Goal: Task Accomplishment & Management: Use online tool/utility

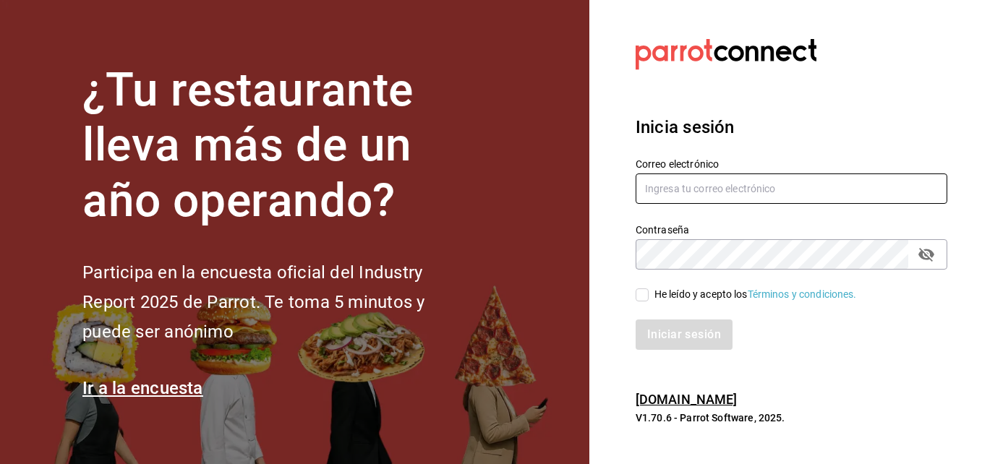
type input "[EMAIL_ADDRESS][DOMAIN_NAME]"
click at [652, 298] on span "He leído y acepto los Términos y condiciones." at bounding box center [753, 294] width 208 height 15
click at [649, 298] on input "He leído y acepto los Términos y condiciones." at bounding box center [642, 295] width 13 height 13
checkbox input "true"
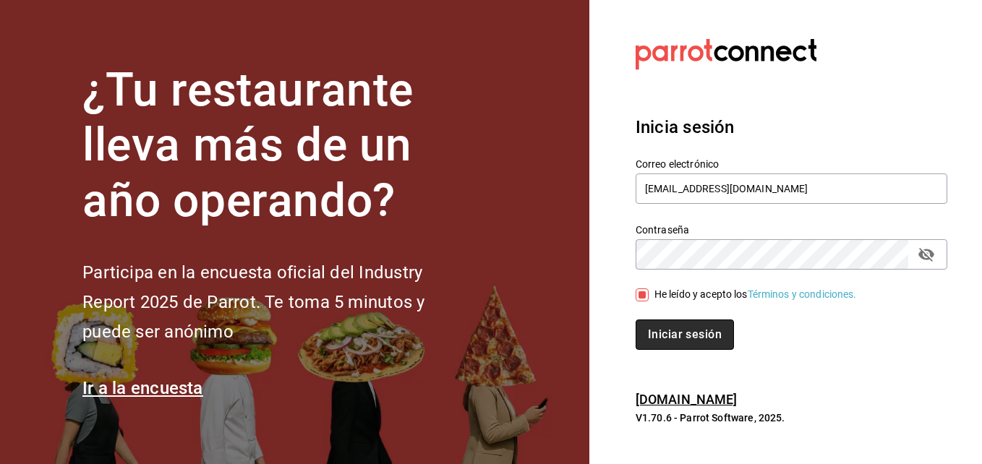
click at [658, 326] on button "Iniciar sesión" at bounding box center [685, 335] width 98 height 30
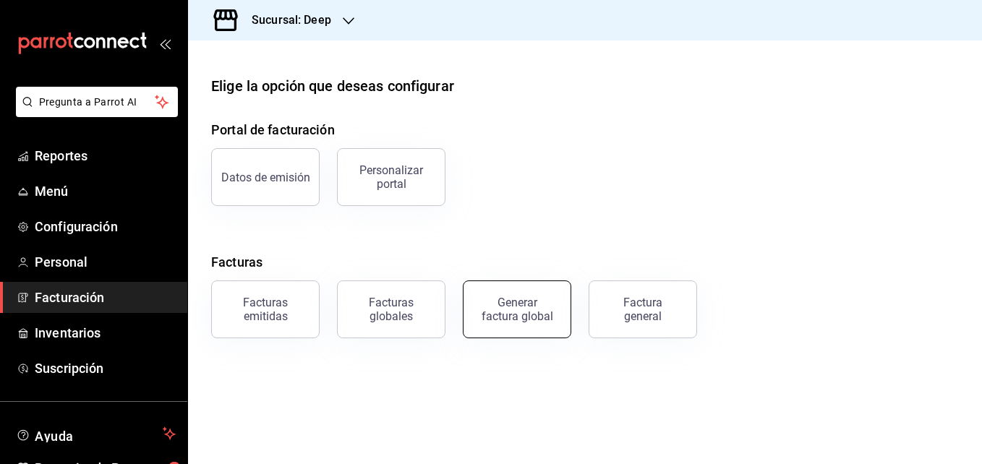
click at [524, 310] on div "Generar factura global" at bounding box center [517, 309] width 72 height 27
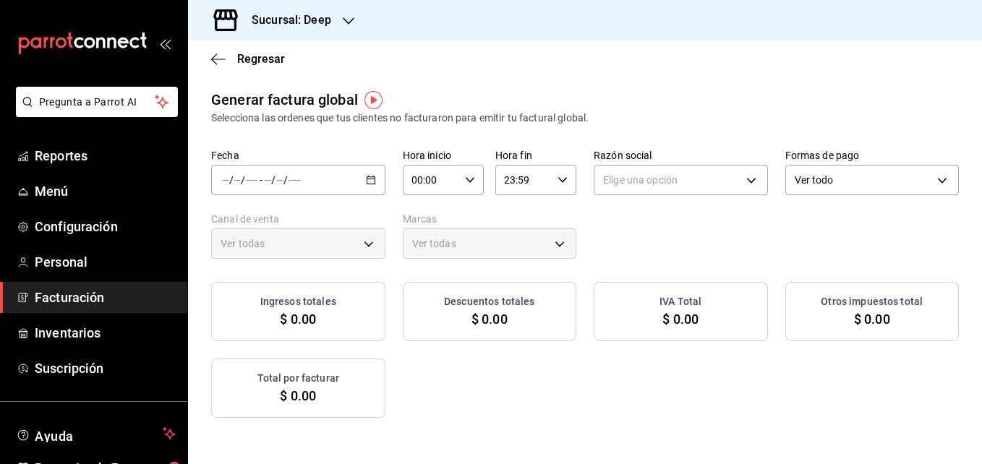
type input "PARROT,UBER_EATS,RAPPI,DIDI_FOOD,ONLINE"
click at [376, 181] on icon "button" at bounding box center [371, 180] width 10 height 10
click at [307, 216] on span "Rango de fechas" at bounding box center [279, 223] width 112 height 15
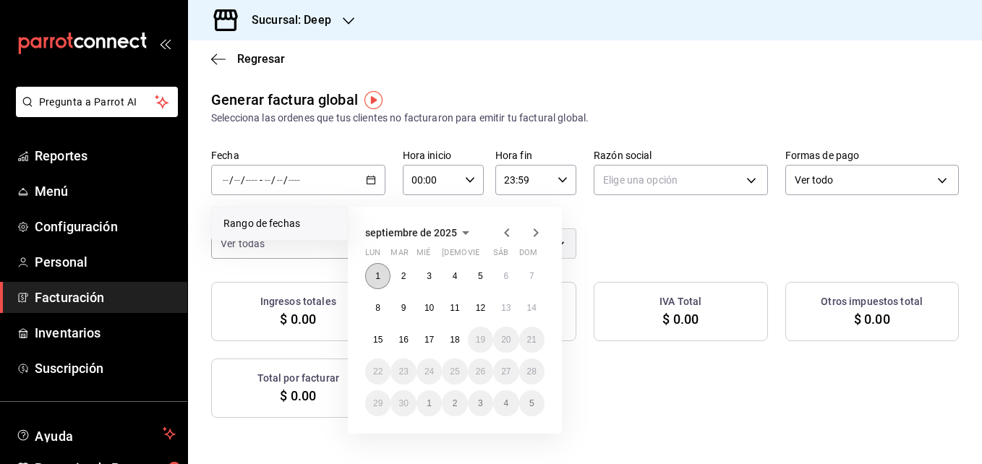
click at [382, 276] on button "1" at bounding box center [377, 276] width 25 height 26
click at [499, 239] on icon "button" at bounding box center [506, 232] width 17 height 17
click at [482, 285] on button "1" at bounding box center [480, 276] width 25 height 26
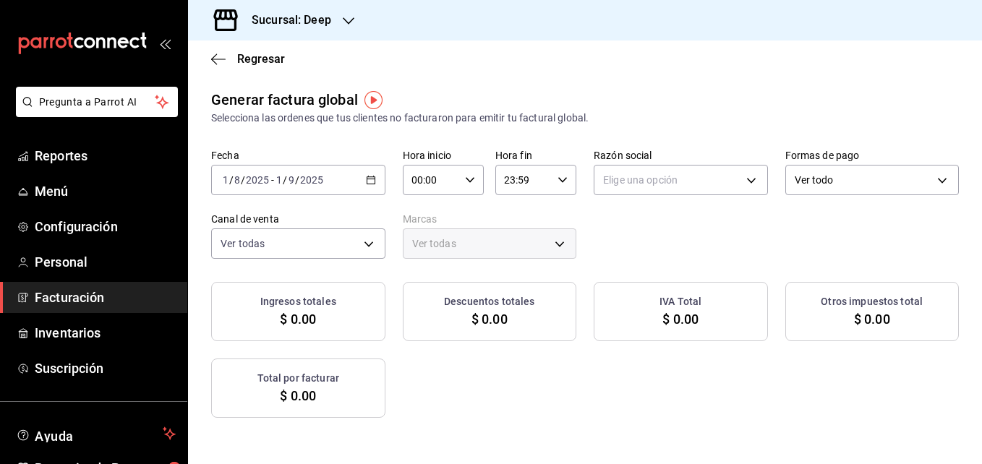
click at [385, 186] on div "[DATE] [DATE] - [DATE] [DATE]" at bounding box center [298, 180] width 174 height 30
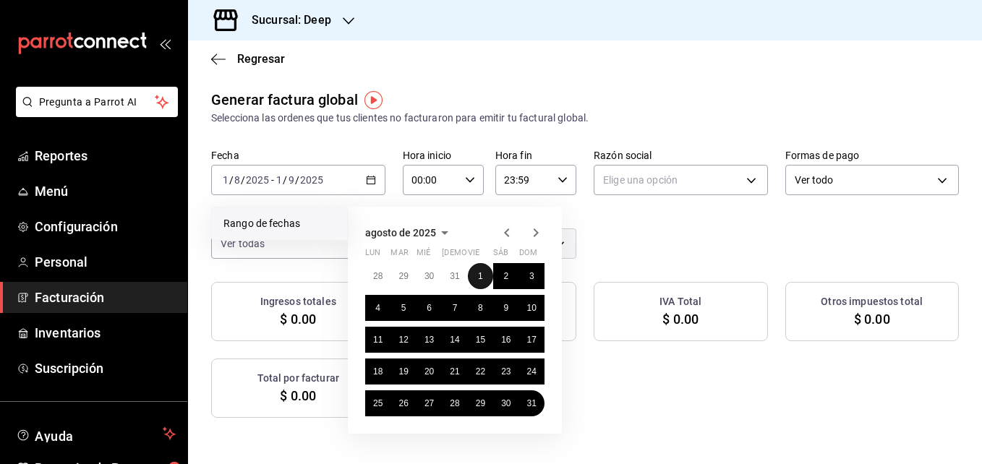
click at [479, 284] on button "1" at bounding box center [480, 276] width 25 height 26
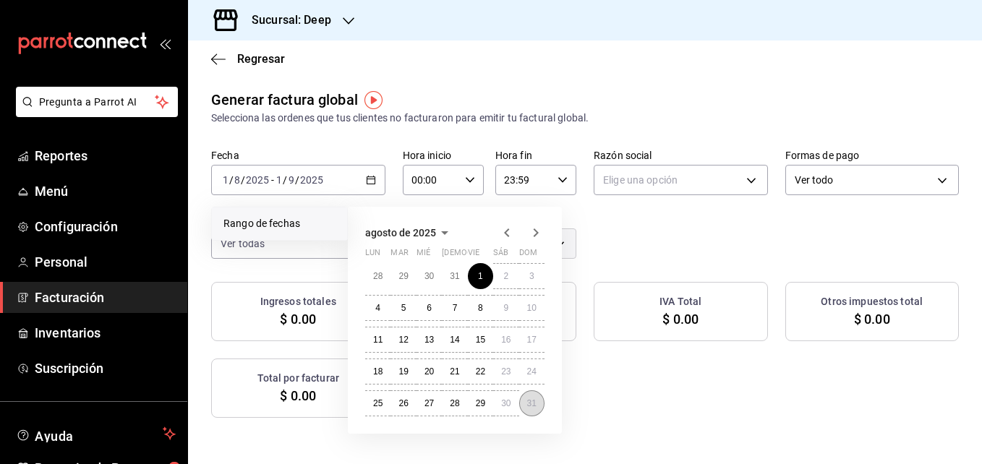
click at [529, 405] on abbr "31" at bounding box center [531, 403] width 9 height 10
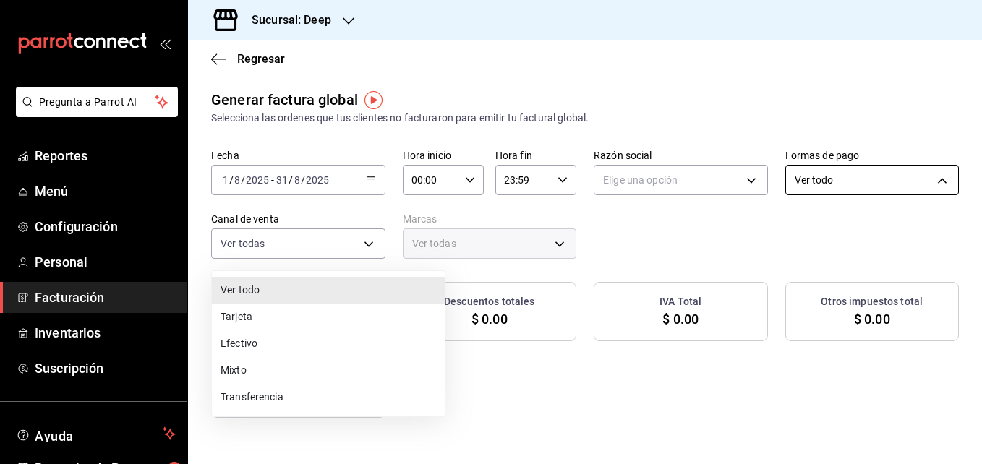
click at [430, 244] on body "Pregunta a Parrot AI Reportes Menú Configuración Personal Facturación Inventari…" at bounding box center [491, 232] width 982 height 464
click at [383, 336] on li "Efectivo" at bounding box center [328, 344] width 233 height 27
type input "CASH"
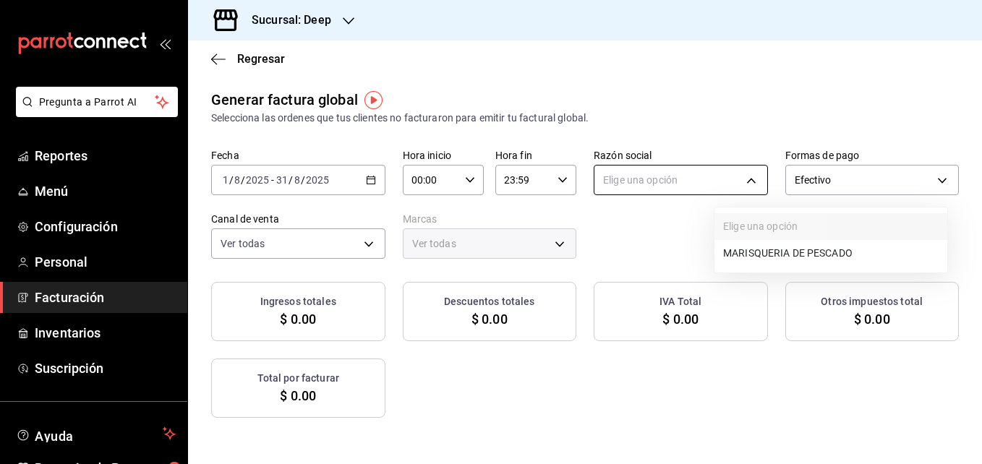
click at [751, 193] on body "Pregunta a Parrot AI Reportes Menú Configuración Personal Facturación Inventari…" at bounding box center [491, 232] width 982 height 464
click at [760, 250] on li "MARISQUERIA DE PESCADO" at bounding box center [831, 253] width 233 height 27
type input "fa311fb8-bc8f-4120-b881-7a77d98e7aec"
type input "4a277d3d-b871-4e54-9010-bb562c7bff6e"
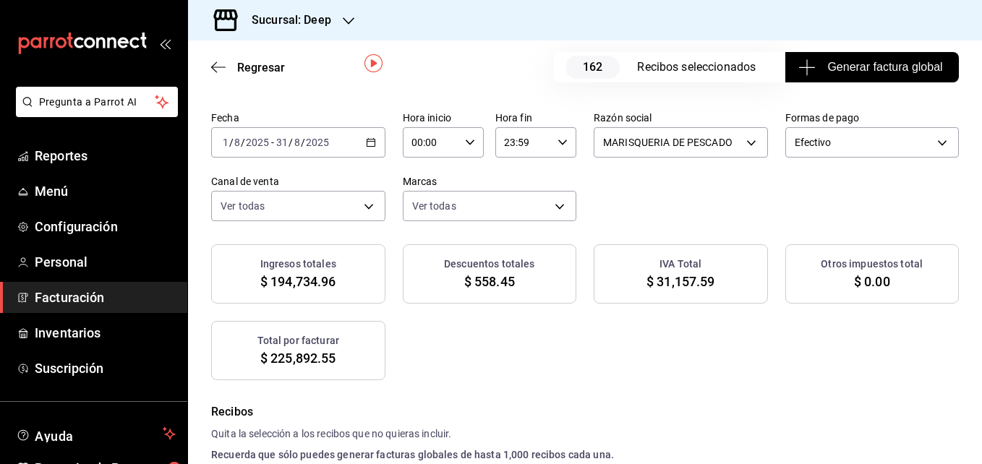
scroll to position [54, 0]
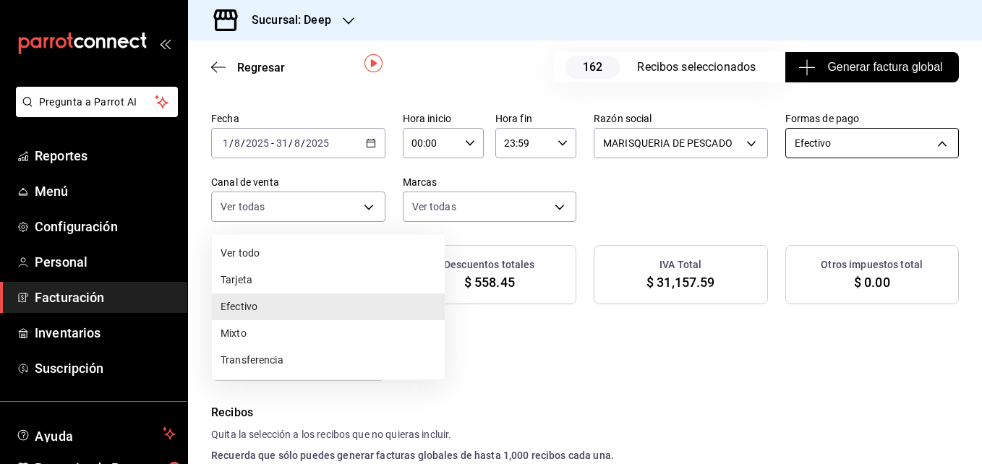
click at [401, 205] on body "Pregunta a Parrot AI Reportes Menú Configuración Personal Facturación Inventari…" at bounding box center [491, 232] width 982 height 464
click at [362, 294] on li "Efectivo" at bounding box center [328, 307] width 233 height 27
click at [397, 213] on body "Pregunta a Parrot AI Reportes Menú Configuración Personal Facturación Inventari…" at bounding box center [491, 232] width 982 height 464
click at [361, 284] on li "Tarjeta" at bounding box center [328, 280] width 233 height 27
type input "CARD"
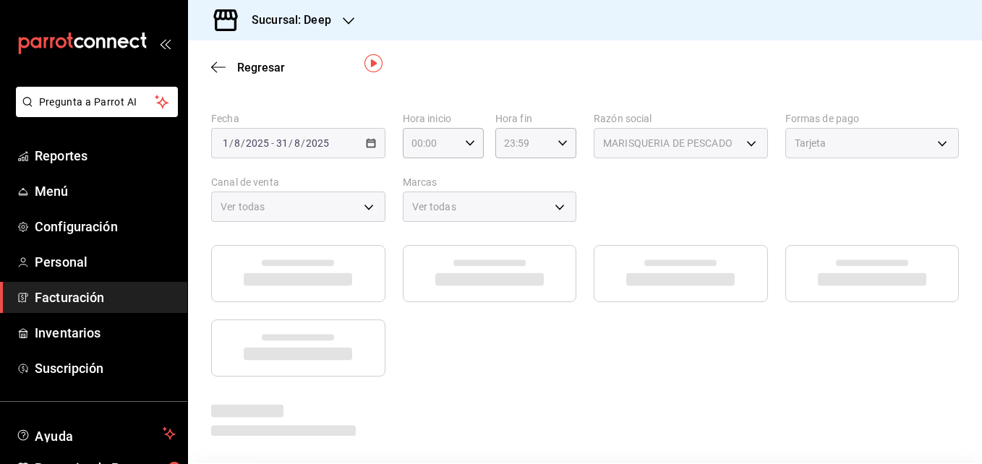
scroll to position [37, 0]
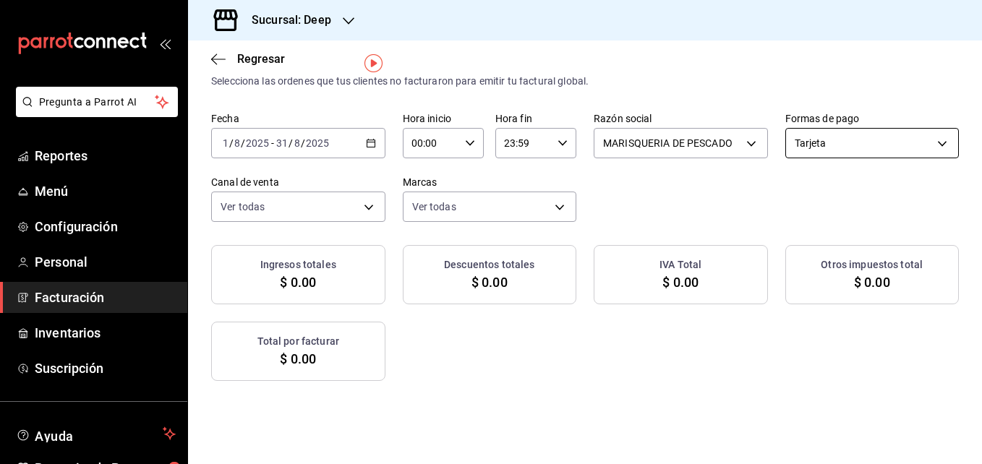
click at [385, 203] on body "Pregunta a Parrot AI Reportes Menú Configuración Personal Facturación Inventari…" at bounding box center [491, 232] width 982 height 464
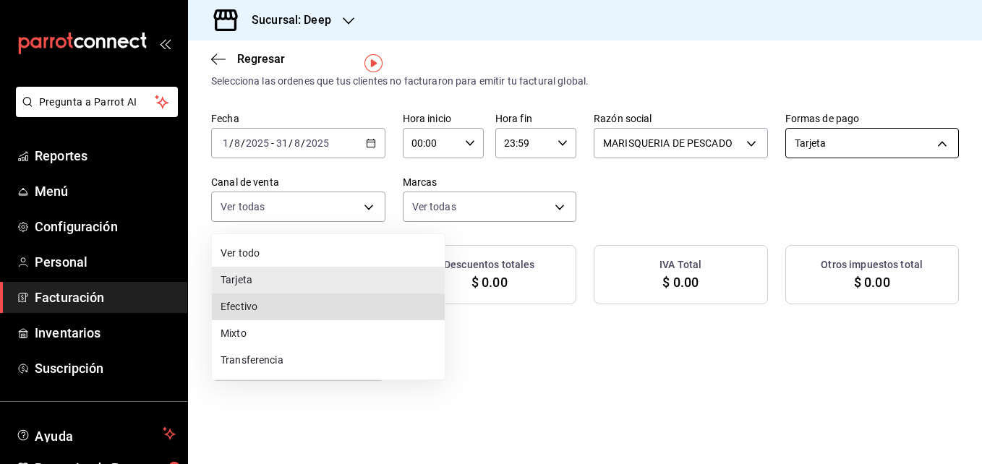
type input "CASH"
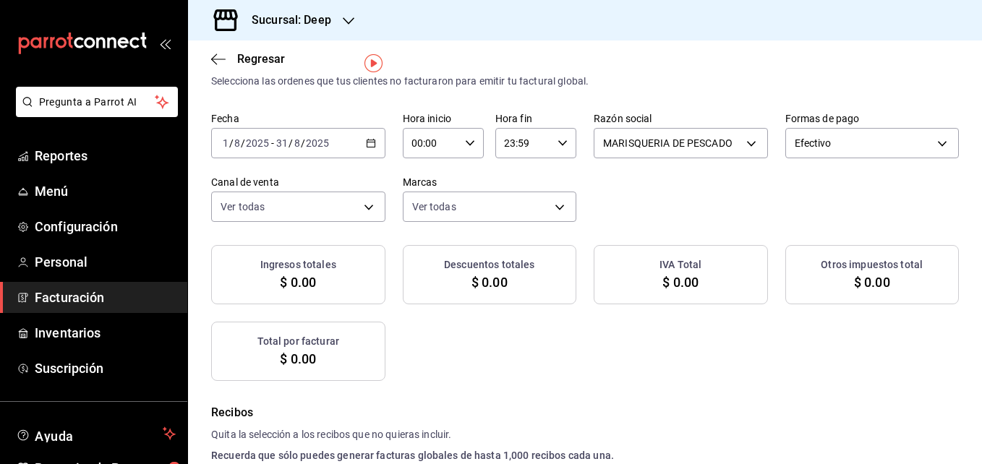
checkbox input "true"
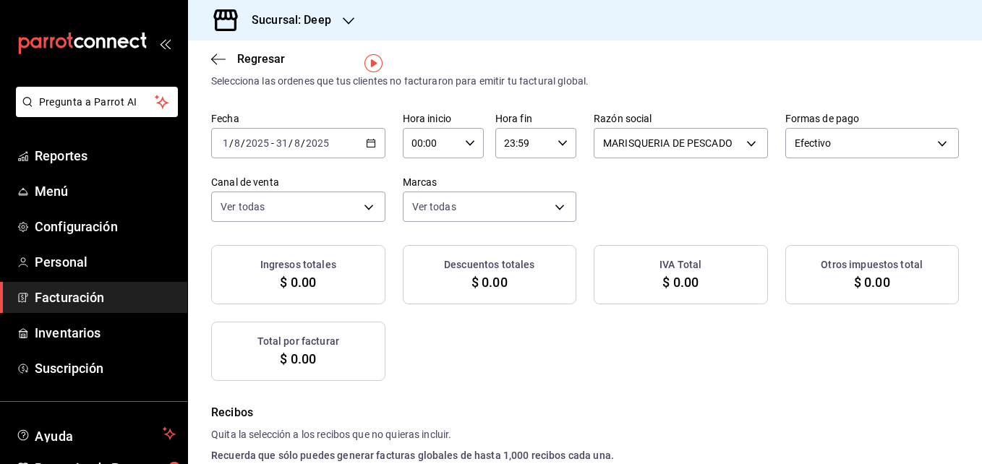
checkbox input "true"
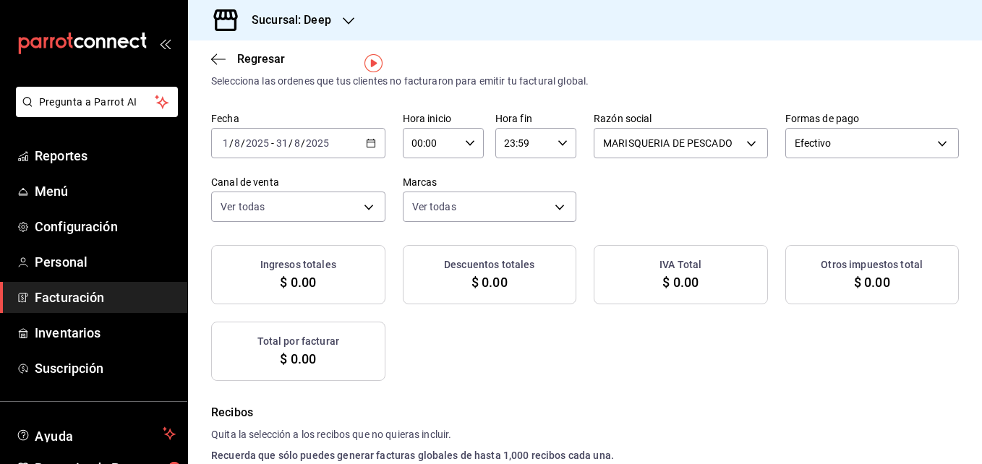
checkbox input "true"
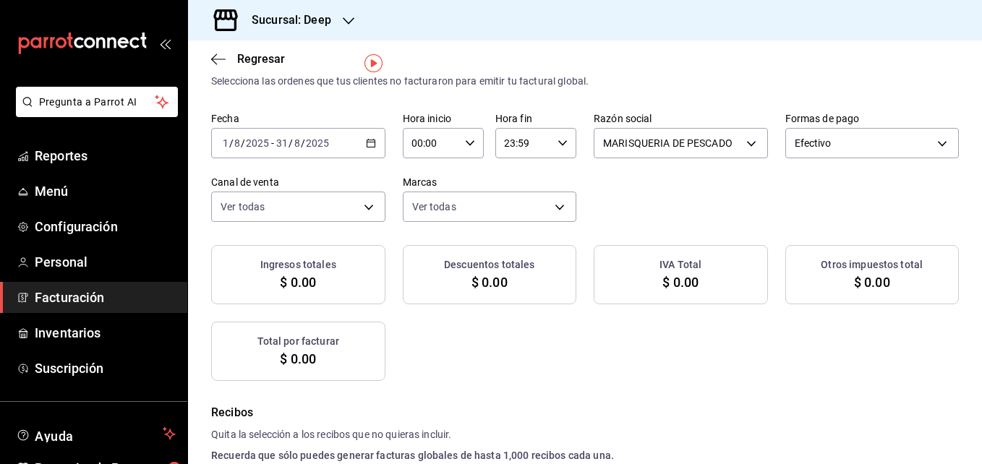
checkbox input "true"
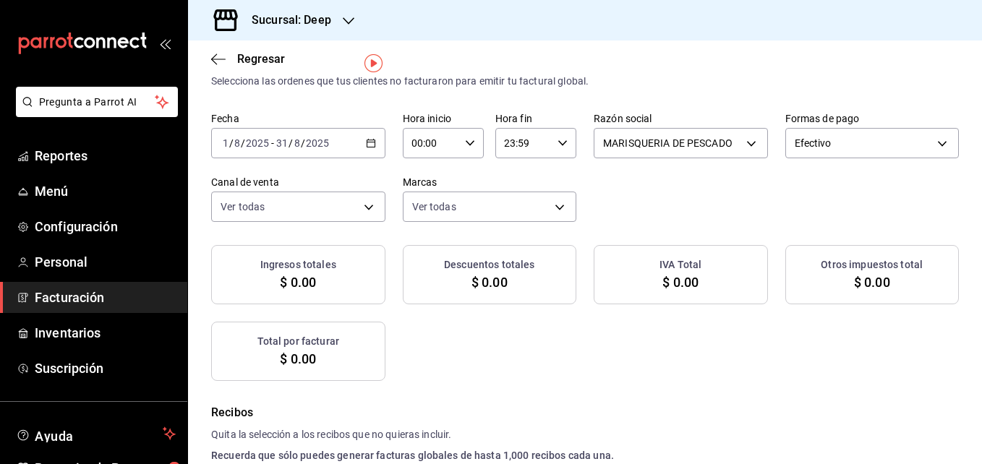
checkbox input "true"
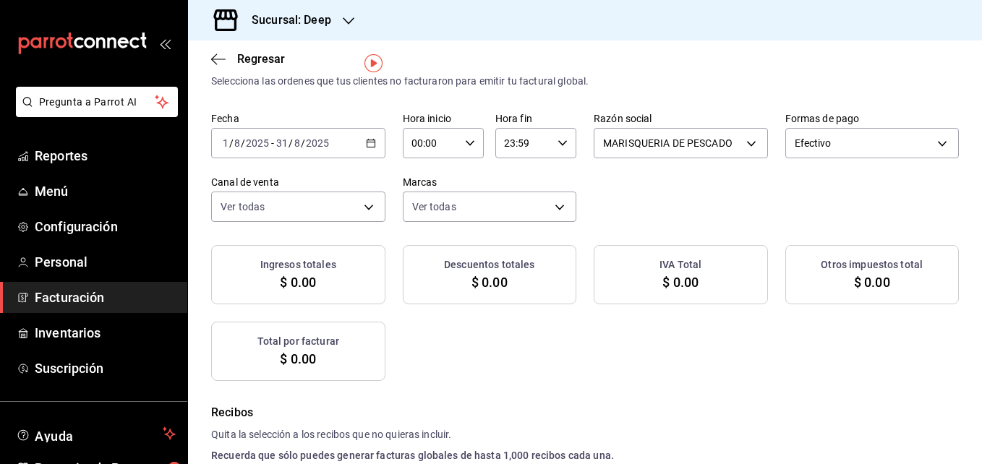
checkbox input "true"
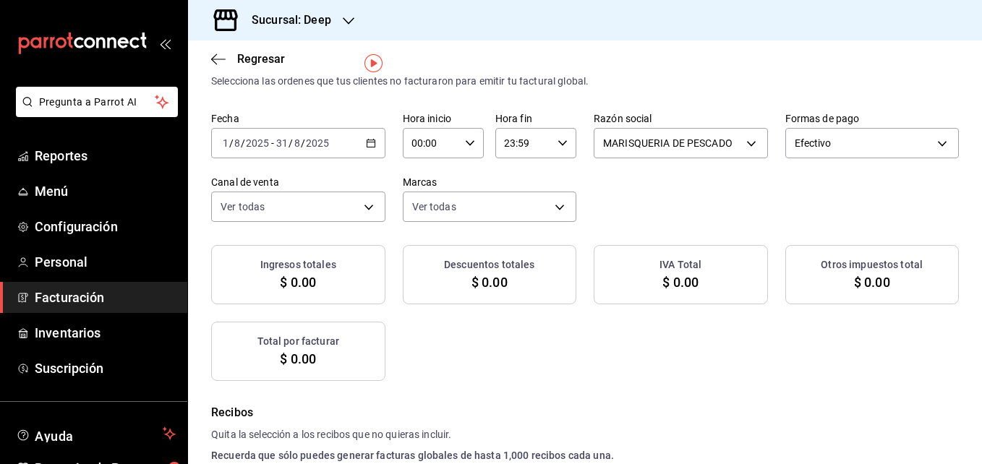
checkbox input "true"
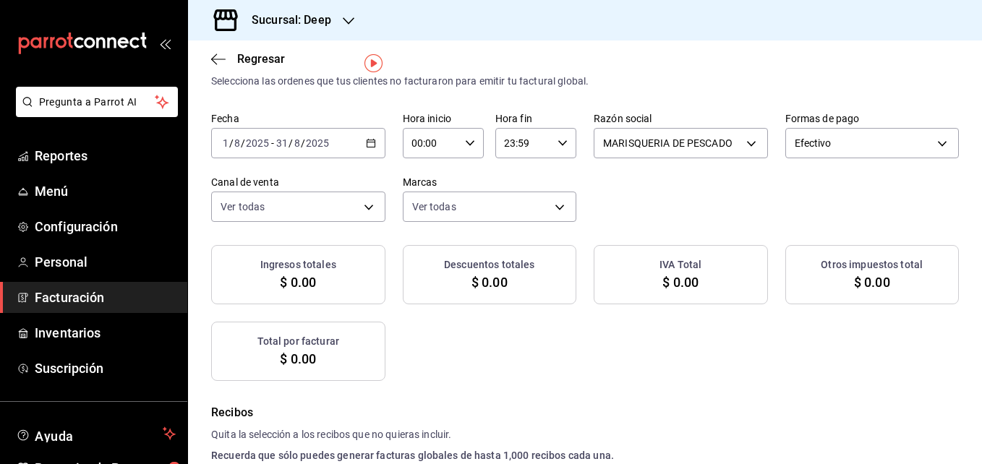
checkbox input "true"
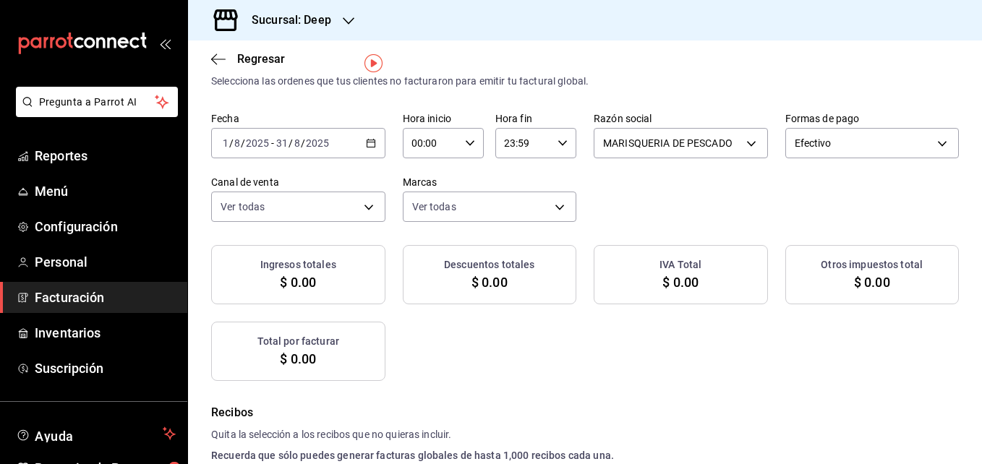
checkbox input "true"
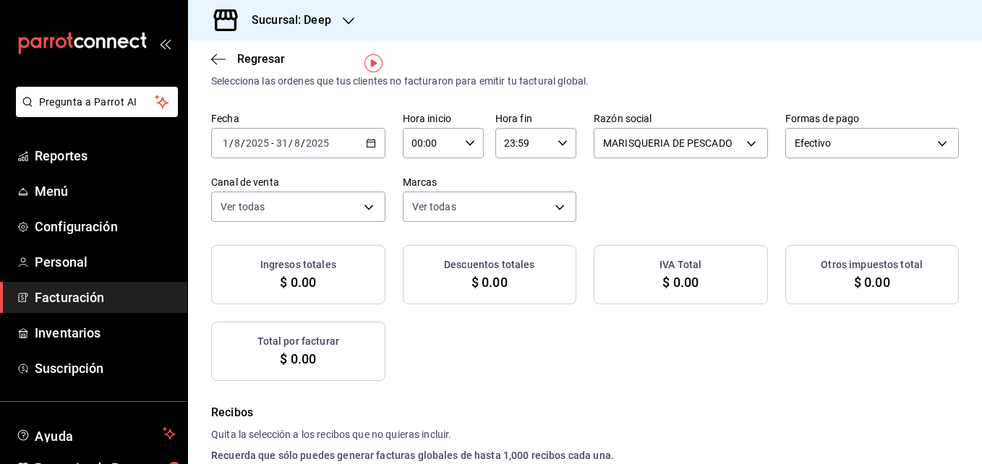
checkbox input "true"
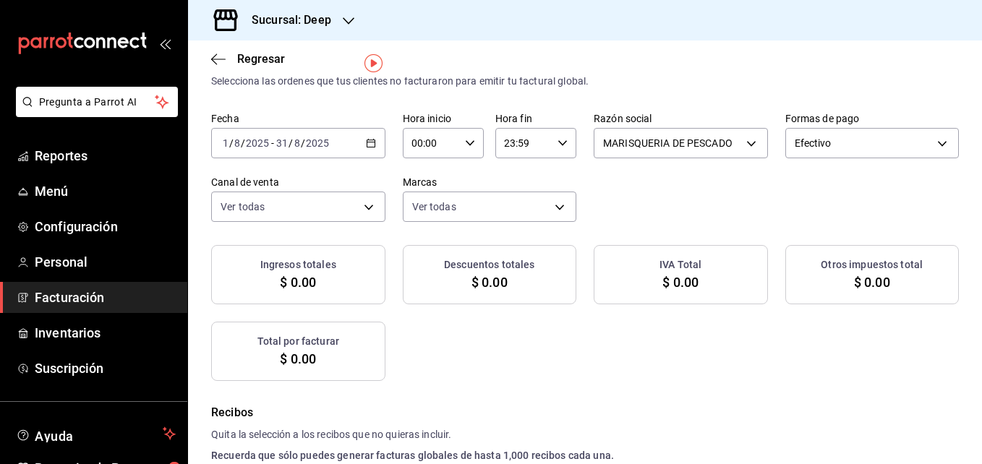
checkbox input "true"
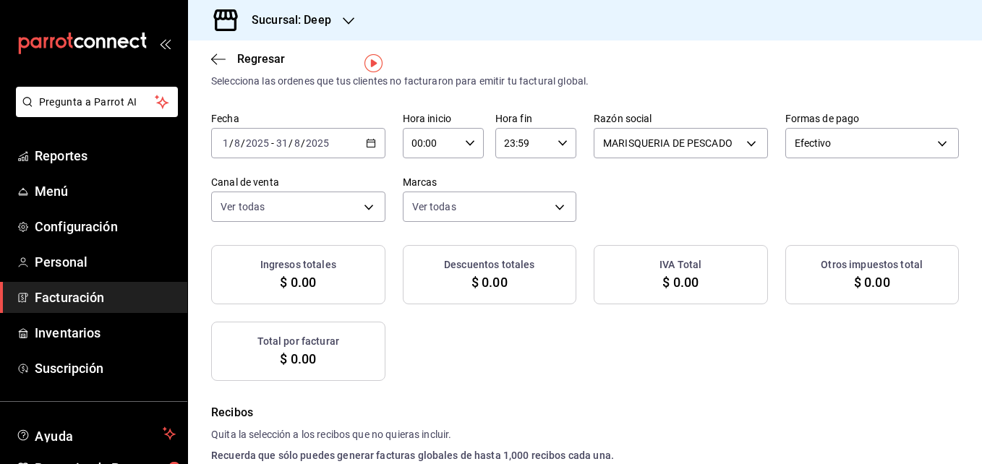
checkbox input "true"
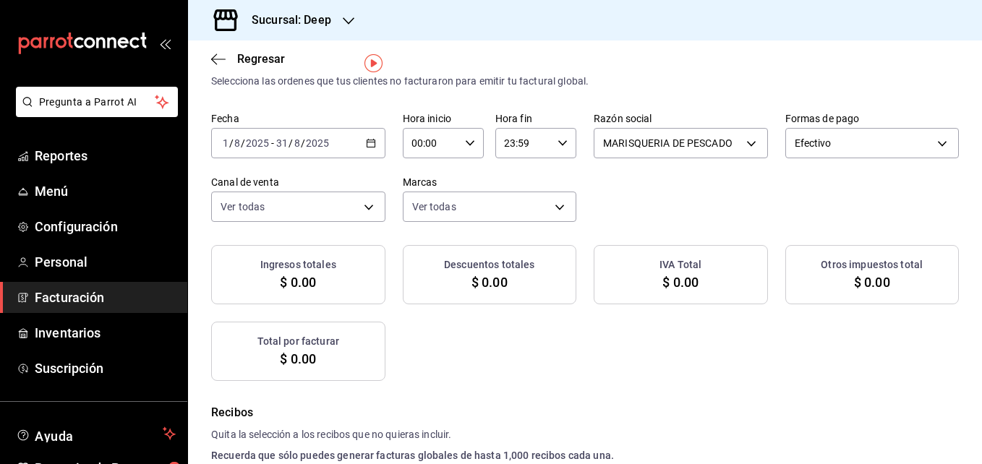
checkbox input "true"
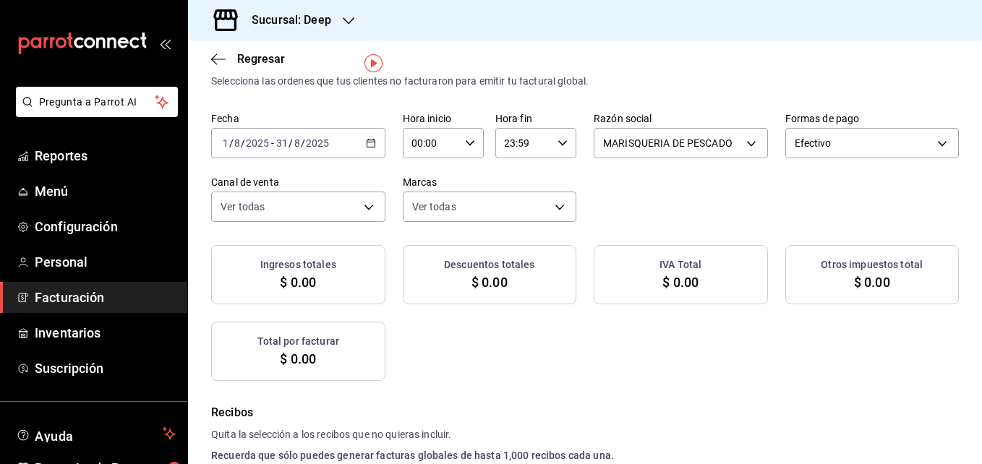
checkbox input "true"
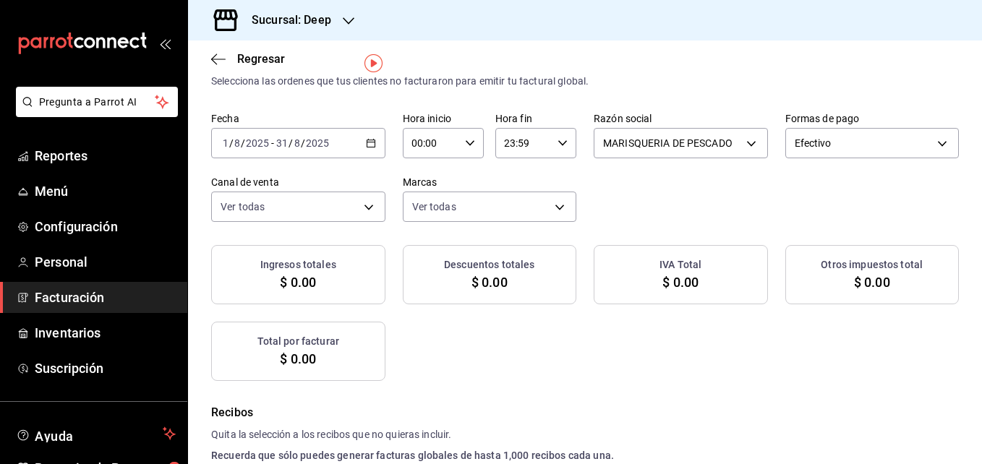
checkbox input "true"
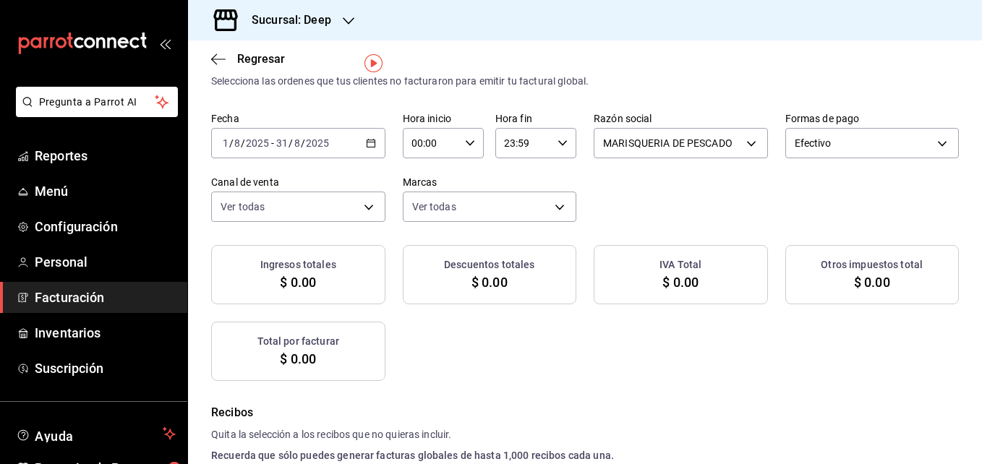
checkbox input "true"
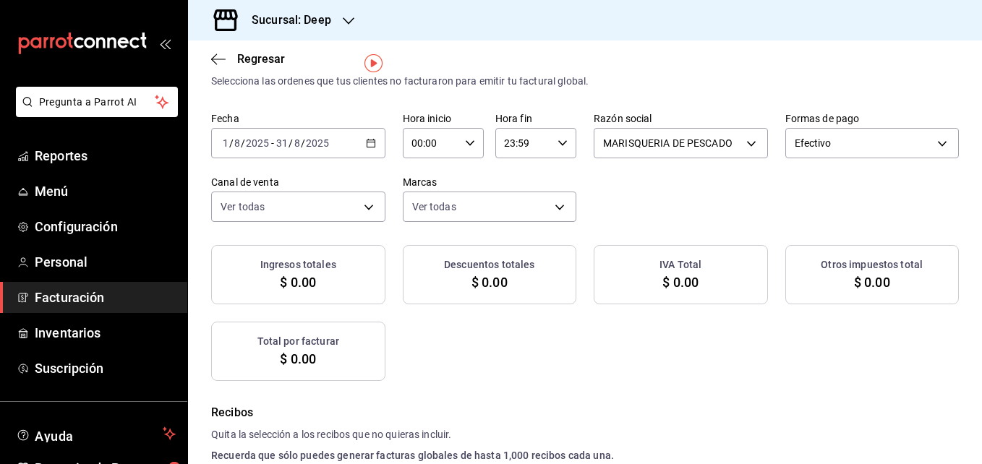
checkbox input "true"
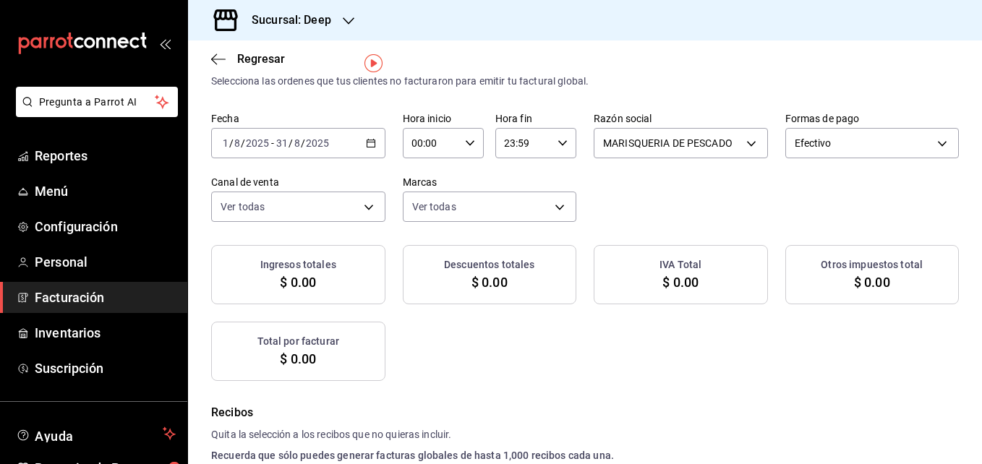
checkbox input "true"
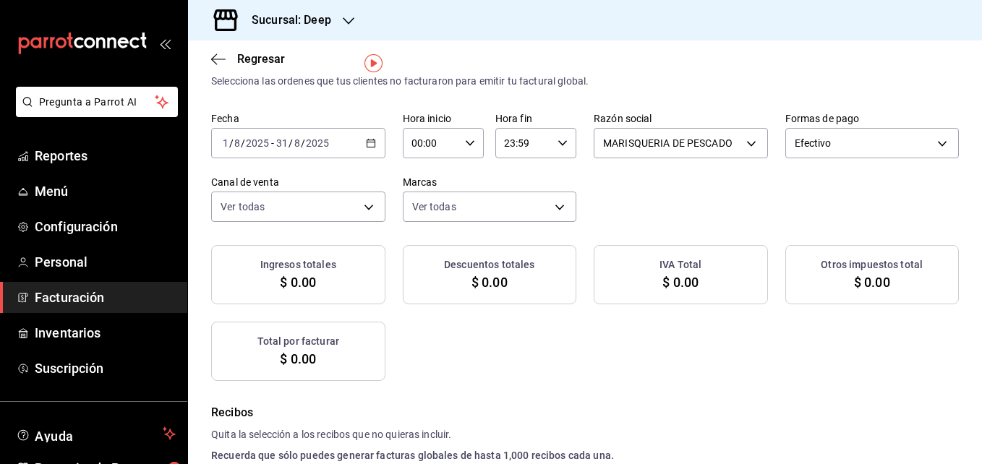
checkbox input "true"
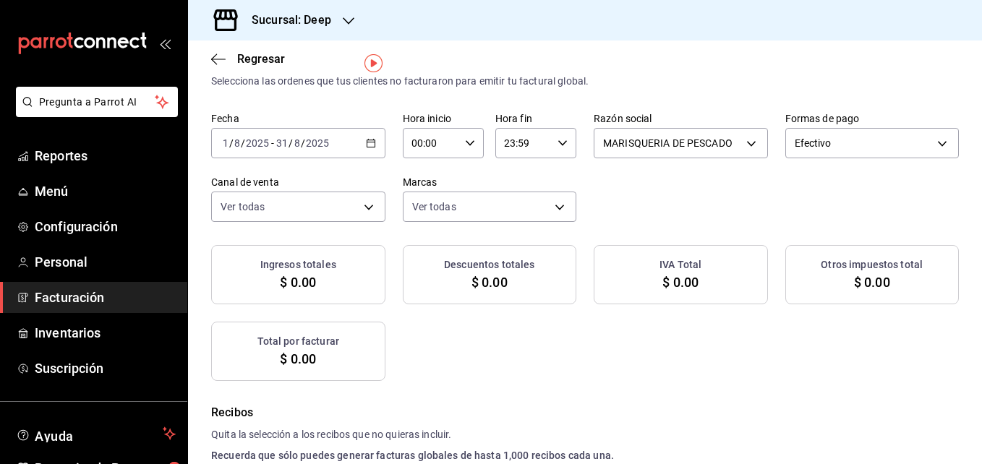
checkbox input "true"
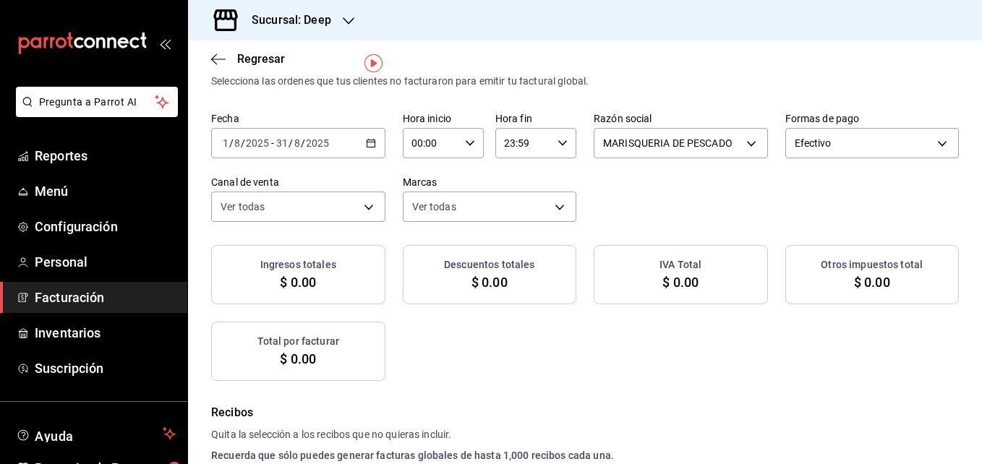
checkbox input "true"
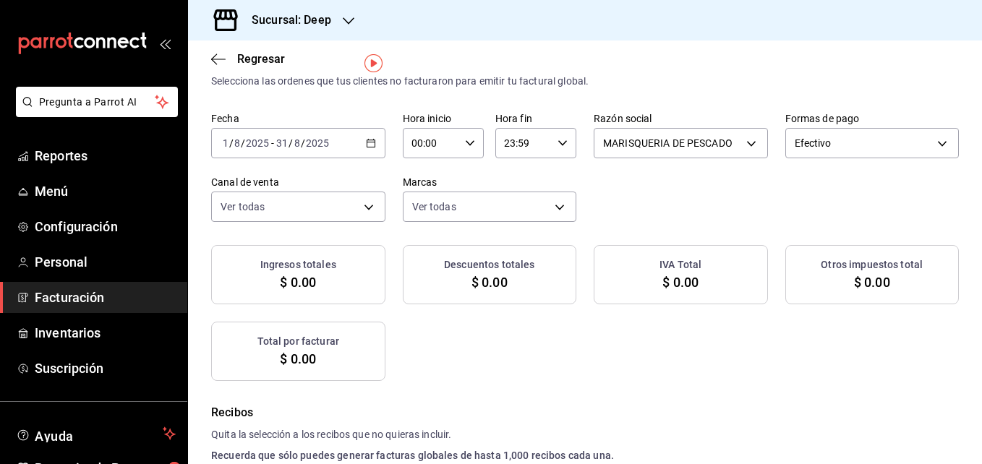
checkbox input "true"
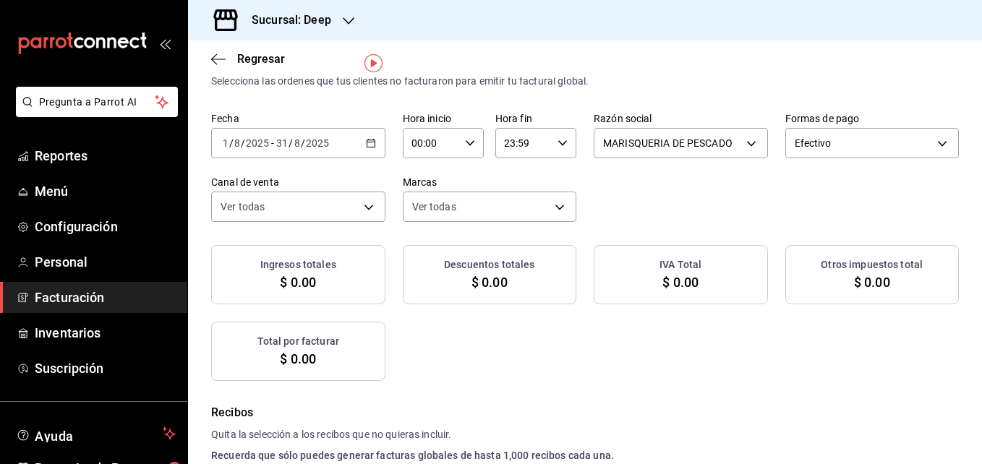
checkbox input "true"
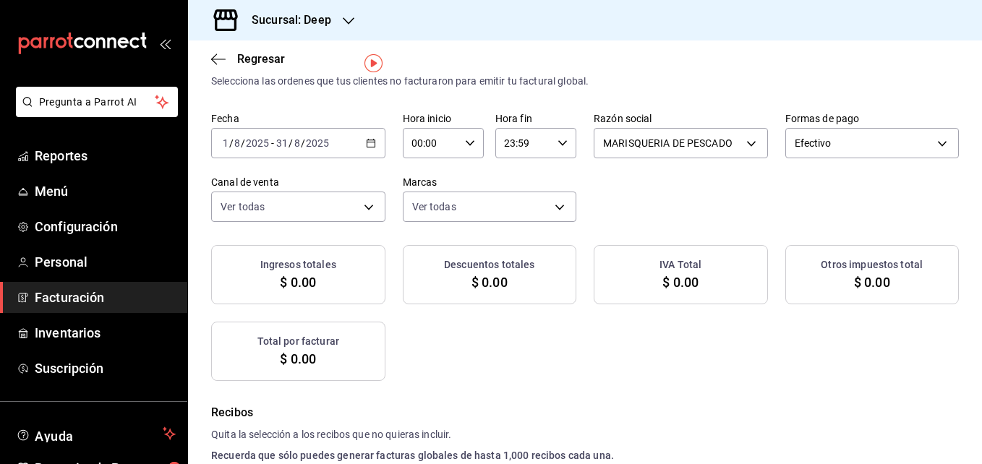
checkbox input "true"
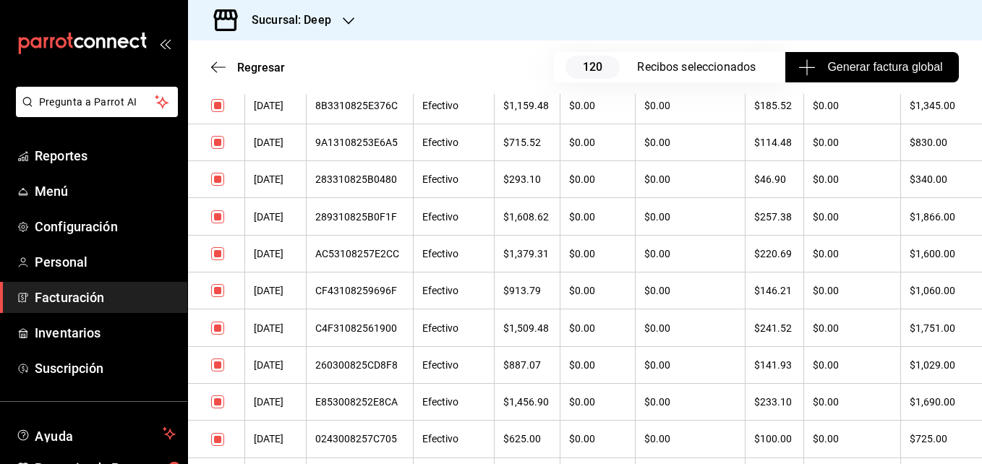
scroll to position [0, 0]
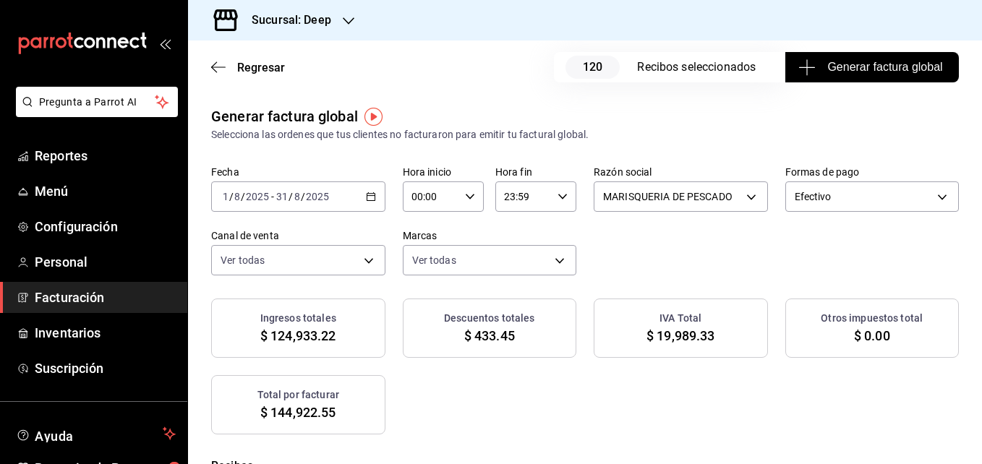
click at [331, 28] on h3 "Sucursal: Deep" at bounding box center [285, 20] width 91 height 17
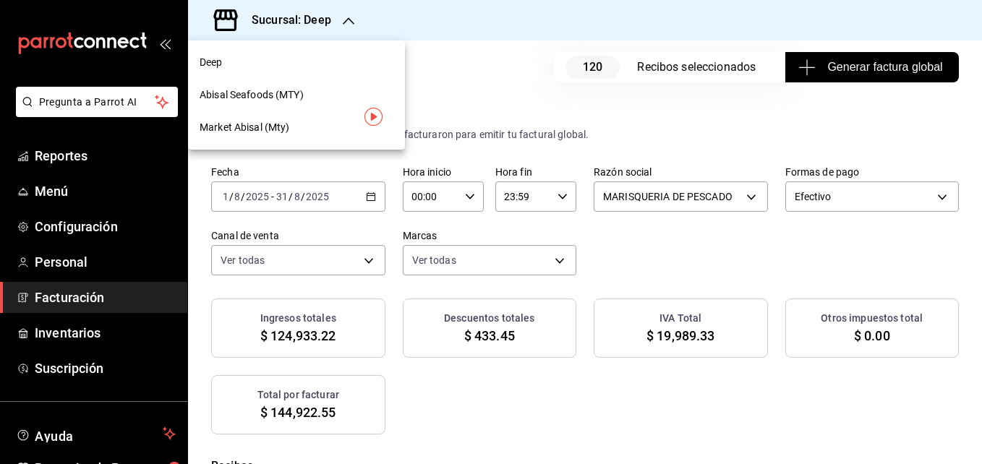
click at [283, 89] on span "Abisal Seafoods (MTY)" at bounding box center [252, 95] width 104 height 15
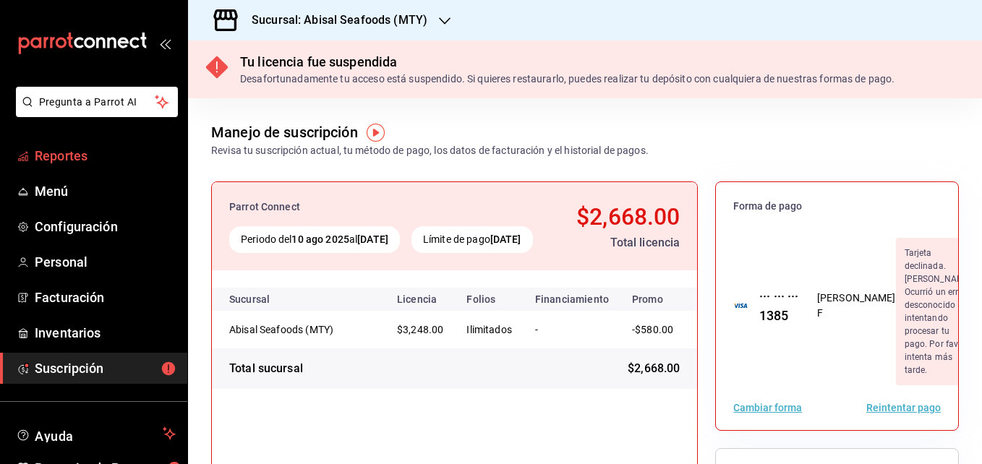
click at [145, 169] on link "Reportes" at bounding box center [93, 155] width 187 height 31
